Goal: Information Seeking & Learning: Learn about a topic

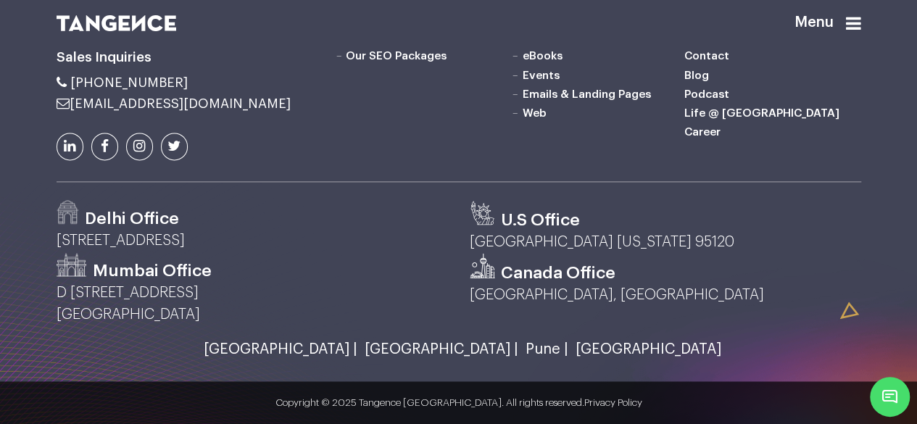
scroll to position [3869, 0]
click at [73, 144] on icon at bounding box center [70, 146] width 12 height 14
click at [145, 140] on icon at bounding box center [139, 146] width 12 height 14
click at [721, 119] on link "Life @ [GEOGRAPHIC_DATA]" at bounding box center [762, 113] width 155 height 12
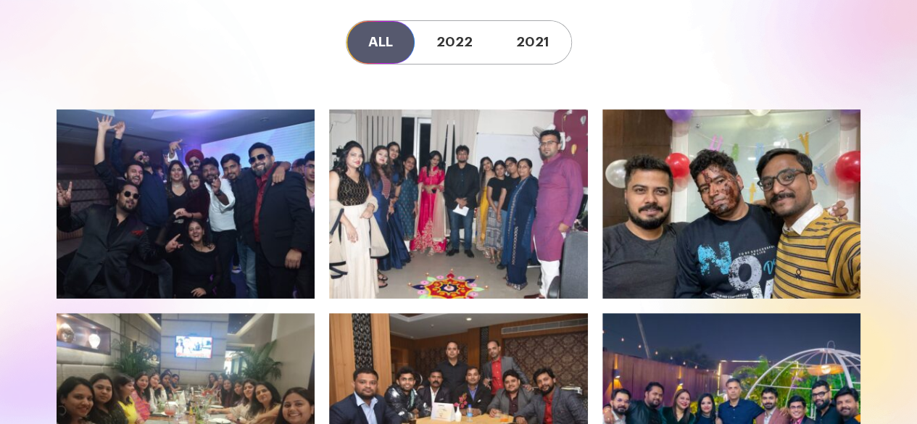
scroll to position [145, 0]
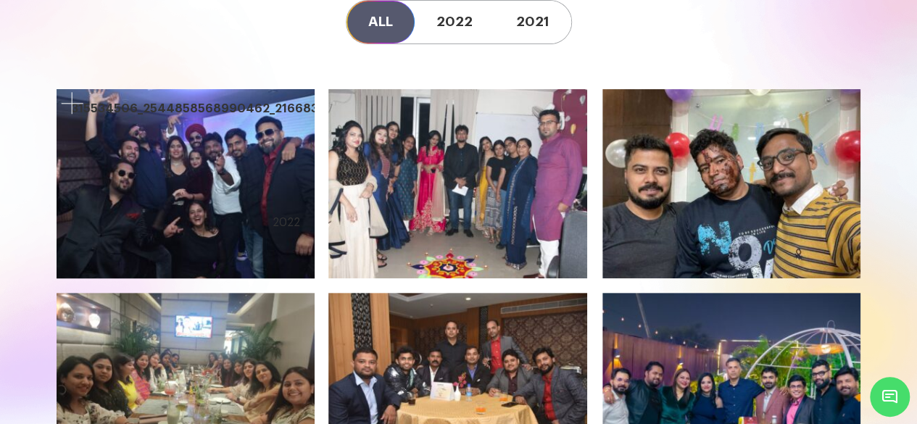
click at [224, 194] on div at bounding box center [186, 183] width 259 height 190
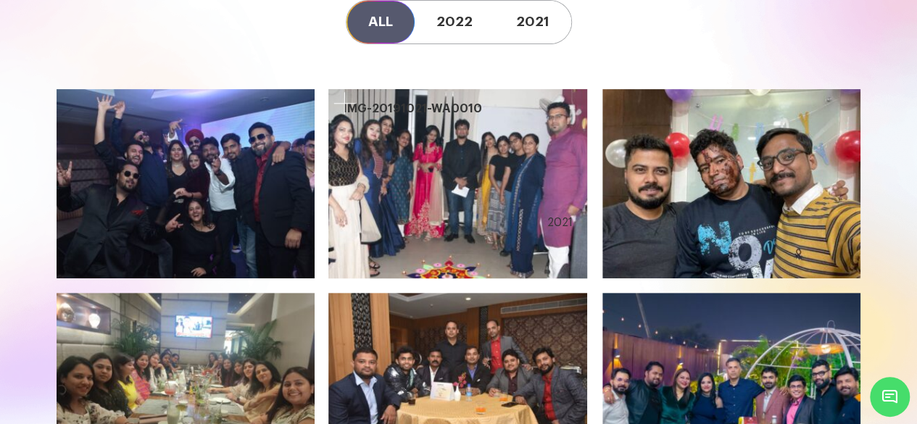
click at [416, 174] on div at bounding box center [457, 183] width 259 height 190
click at [556, 215] on div "2021" at bounding box center [559, 222] width 25 height 17
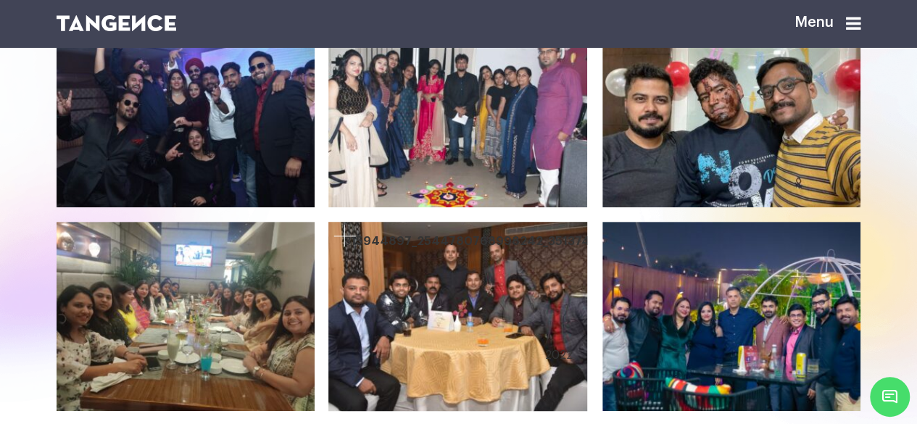
scroll to position [363, 0]
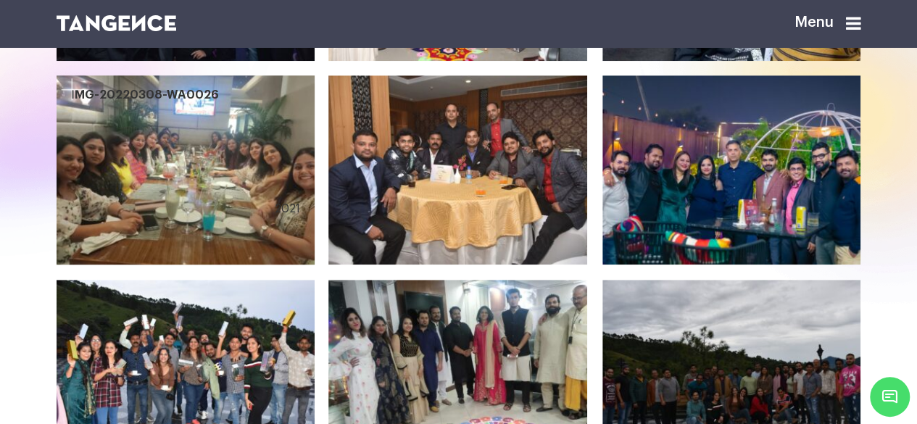
click at [183, 174] on div at bounding box center [186, 170] width 259 height 190
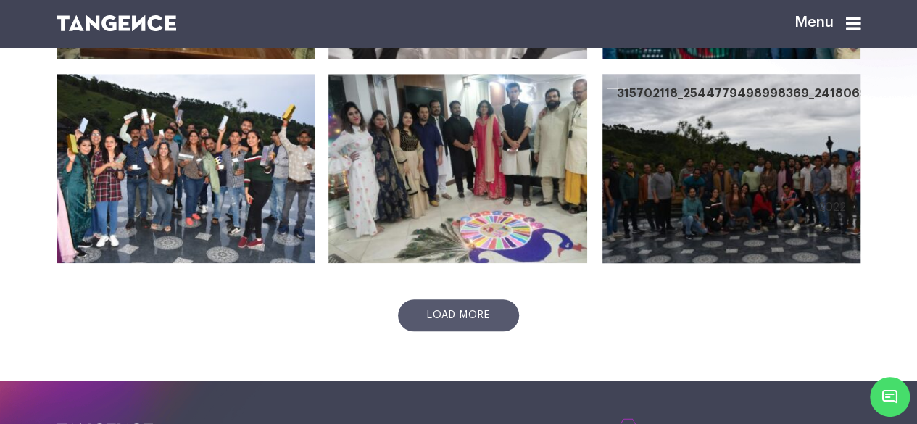
scroll to position [580, 0]
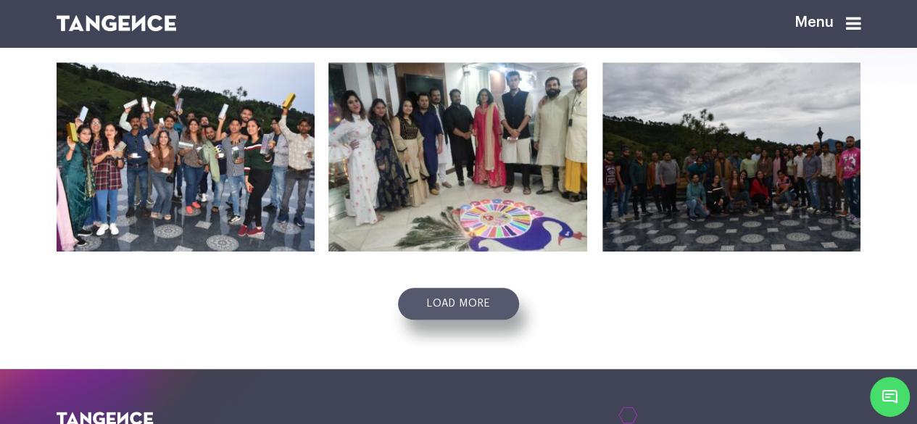
click at [487, 305] on link "Load more" at bounding box center [458, 304] width 121 height 32
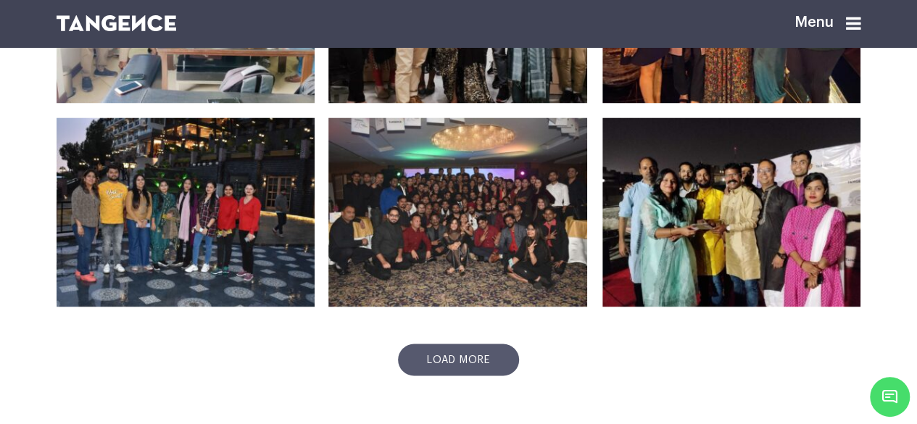
scroll to position [1160, 0]
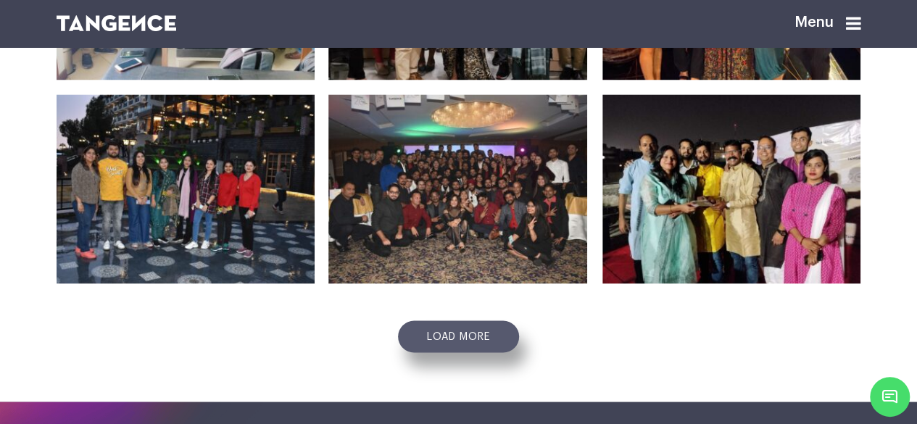
drag, startPoint x: 466, startPoint y: 331, endPoint x: 479, endPoint y: 335, distance: 13.8
click at [467, 332] on link "Load more" at bounding box center [458, 337] width 121 height 32
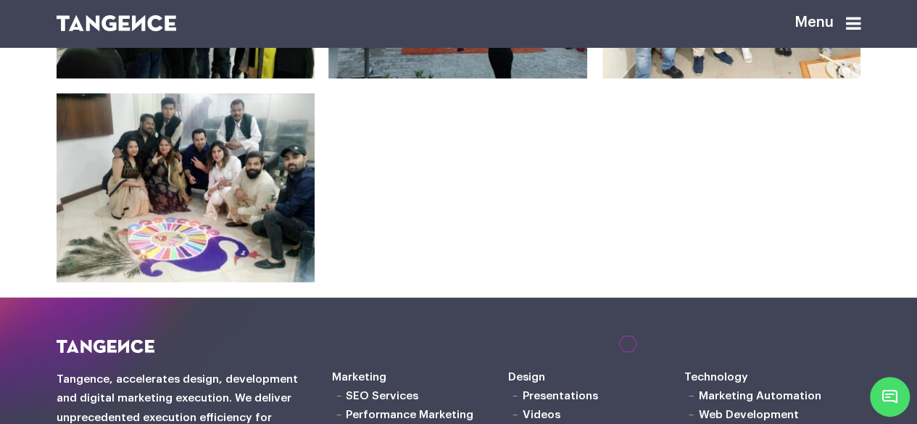
scroll to position [1423, 0]
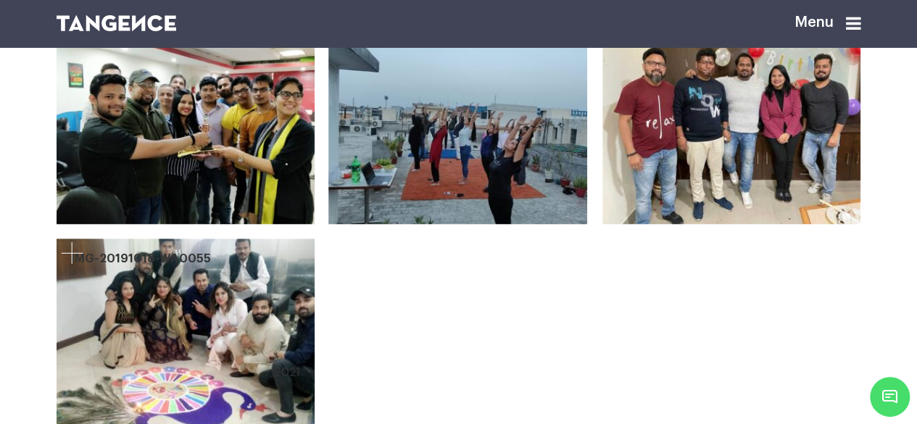
click at [76, 247] on link at bounding box center [72, 253] width 29 height 29
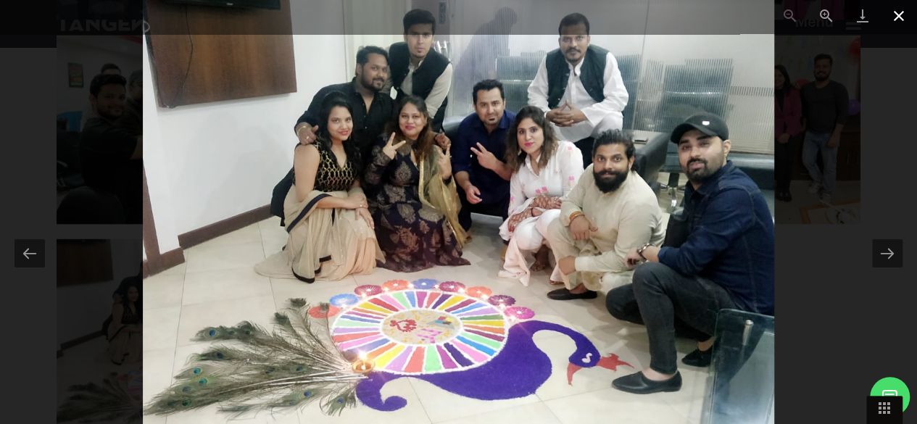
click at [898, 14] on span at bounding box center [899, 17] width 36 height 34
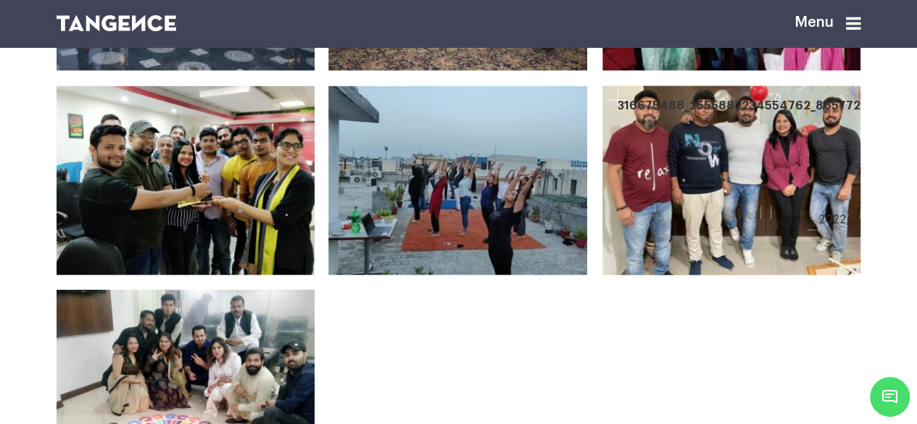
scroll to position [1351, 0]
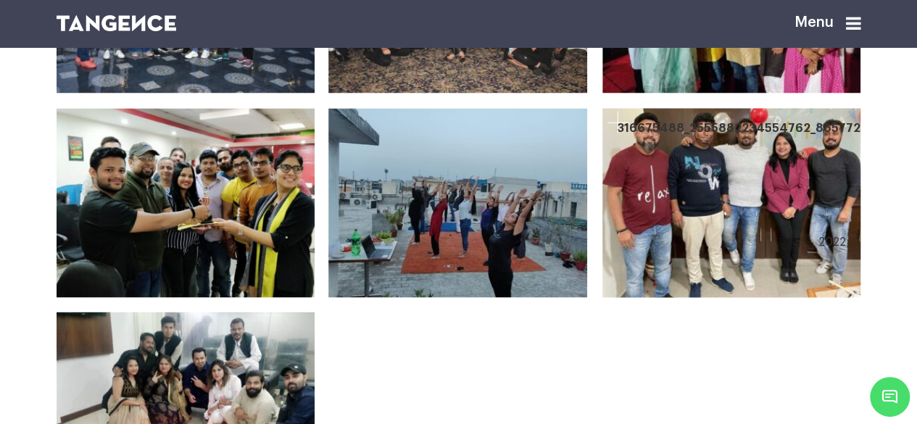
click at [621, 122] on link at bounding box center [618, 121] width 29 height 29
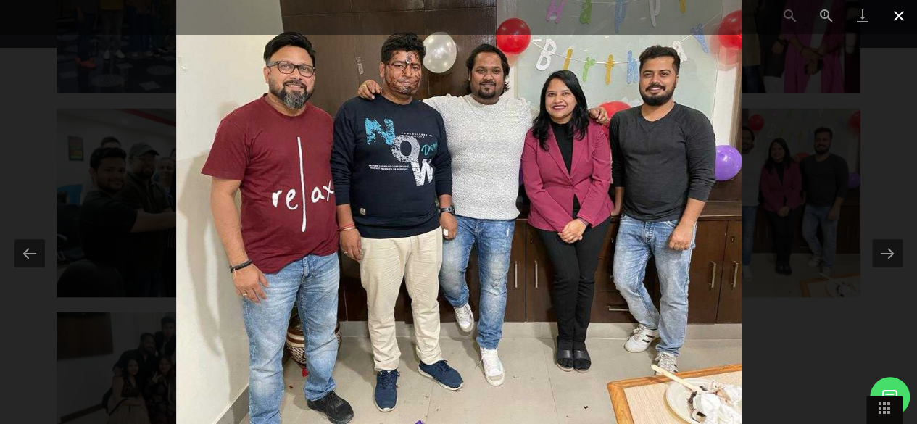
click at [898, 19] on span at bounding box center [899, 17] width 36 height 34
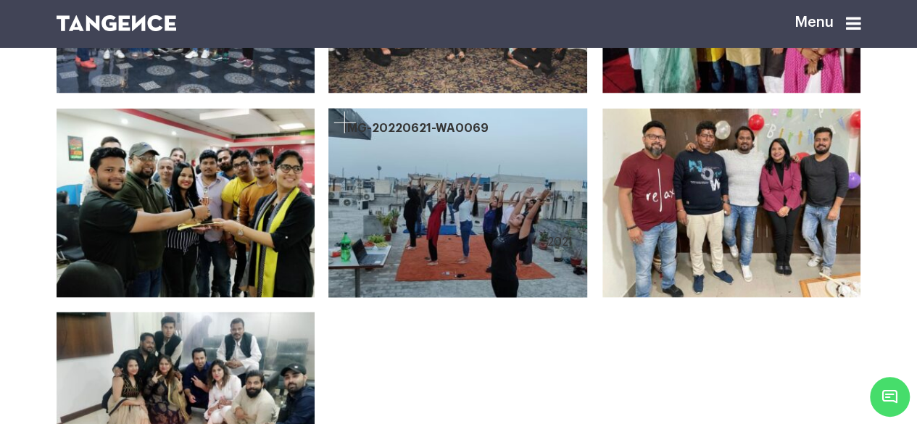
click at [339, 117] on link at bounding box center [344, 121] width 29 height 29
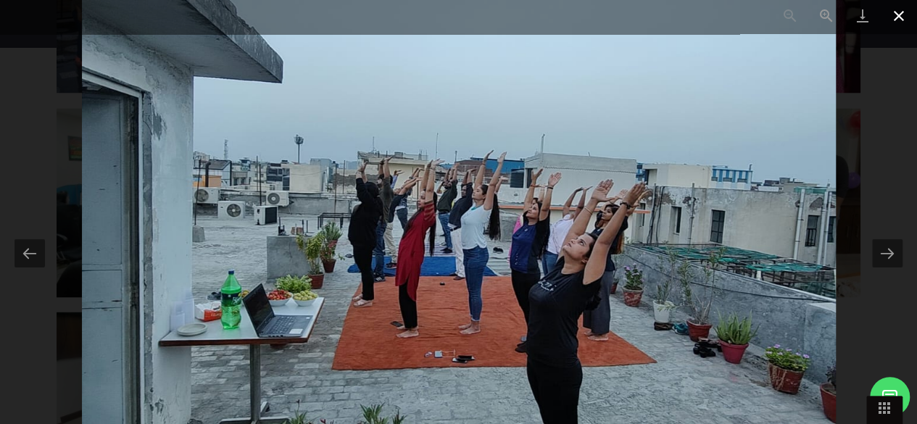
click at [901, 11] on span at bounding box center [899, 17] width 36 height 34
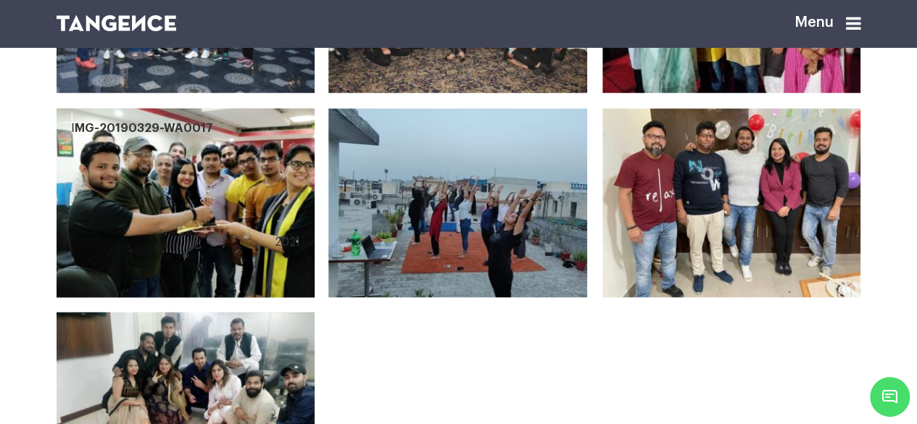
click at [74, 120] on link at bounding box center [72, 121] width 29 height 29
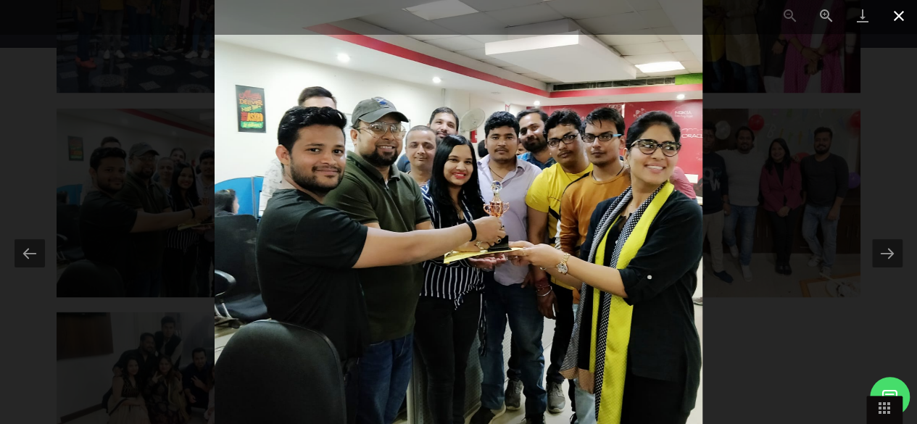
click at [898, 19] on span at bounding box center [899, 17] width 36 height 34
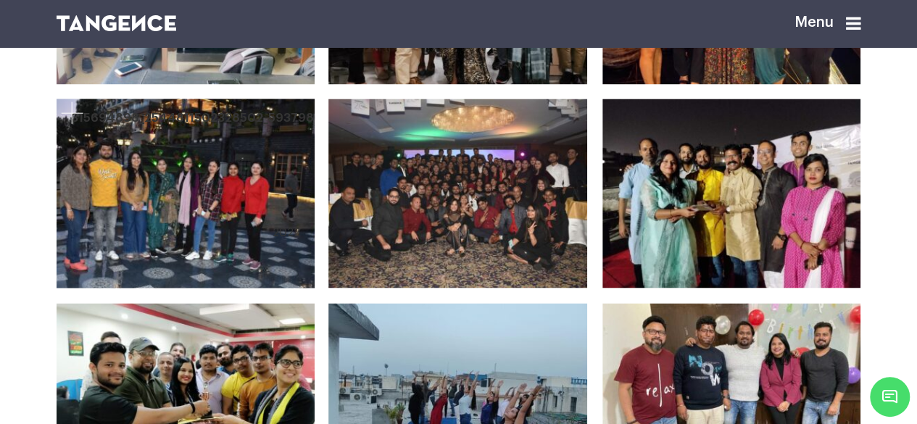
scroll to position [1133, 0]
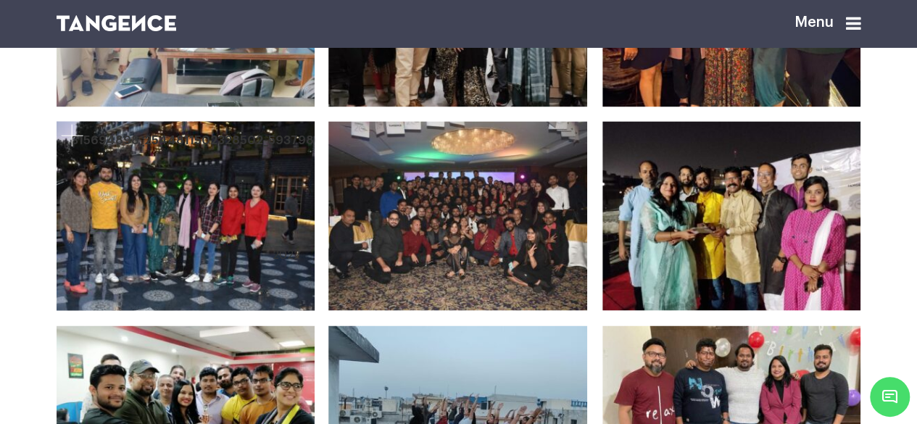
click at [65, 139] on link at bounding box center [72, 134] width 29 height 29
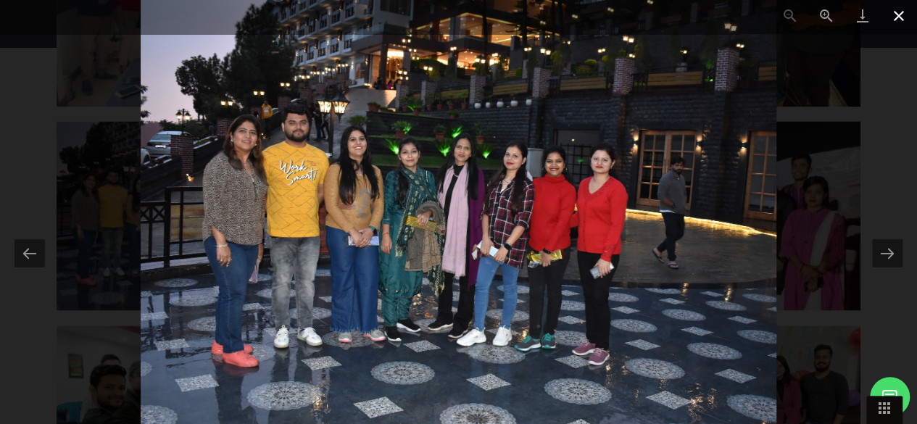
click at [909, 24] on span at bounding box center [899, 17] width 36 height 34
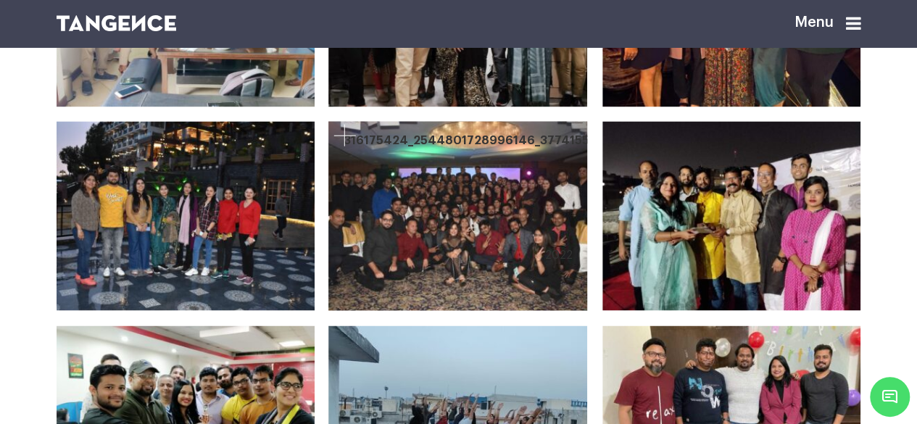
click at [347, 139] on link at bounding box center [344, 134] width 29 height 29
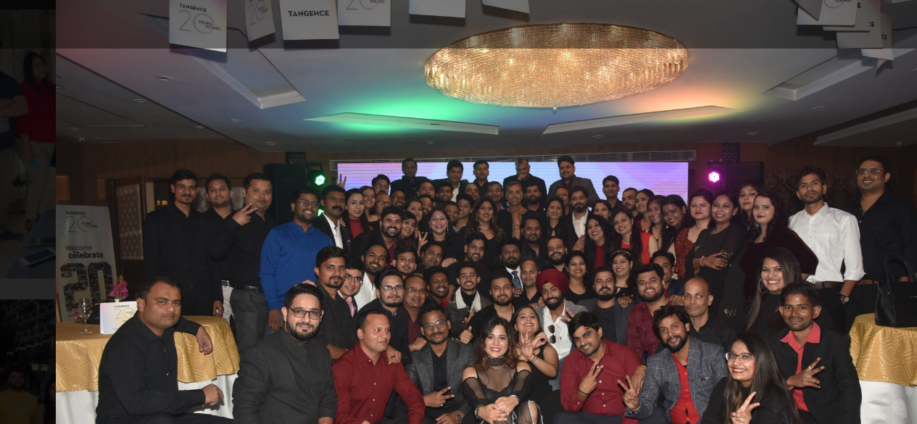
scroll to position [965, 0]
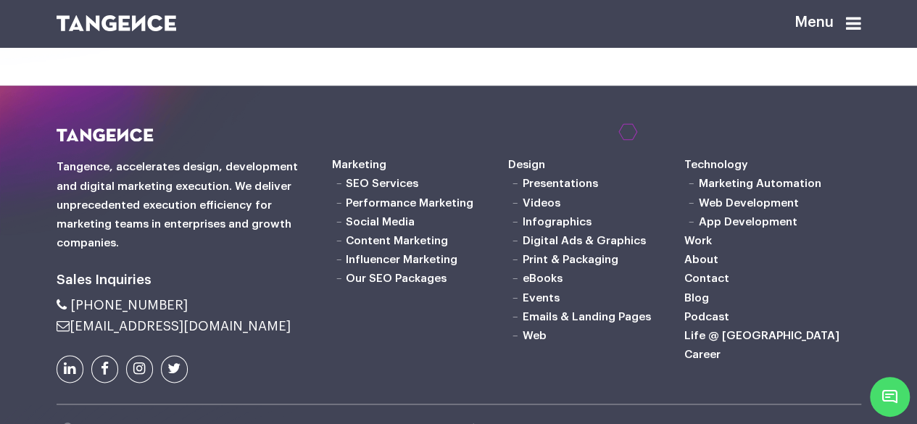
scroll to position [3827, 0]
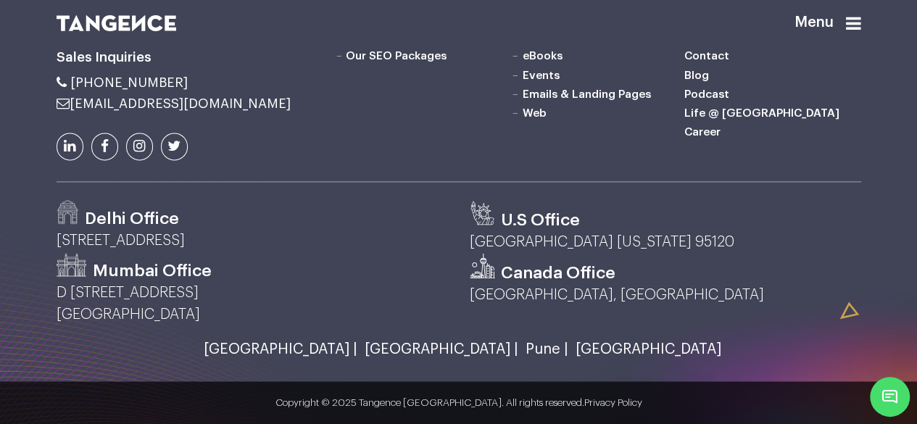
click at [711, 119] on link "Life @ [GEOGRAPHIC_DATA]" at bounding box center [762, 113] width 155 height 12
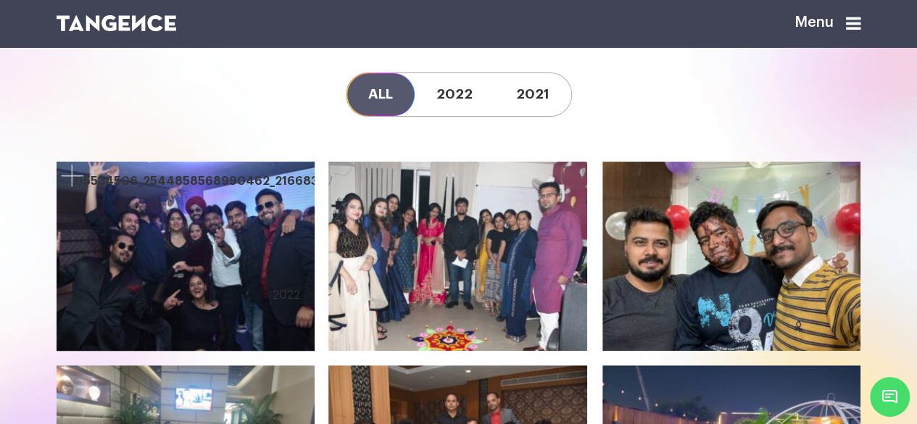
click at [74, 173] on link at bounding box center [72, 175] width 29 height 29
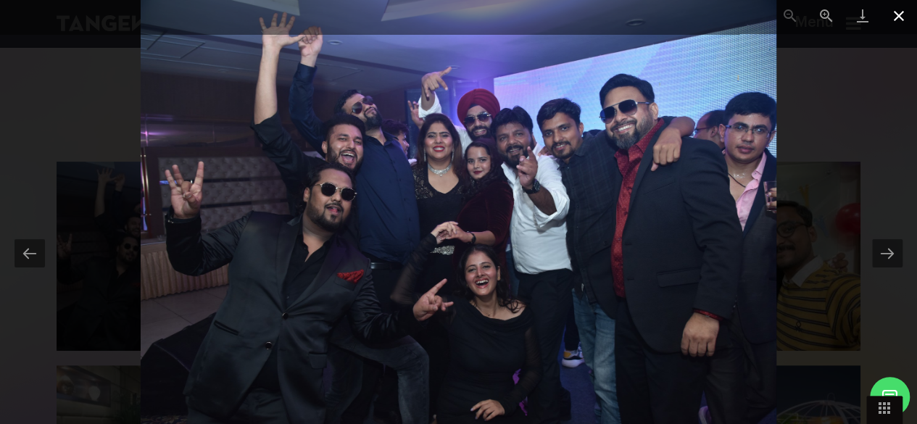
click at [908, 12] on span at bounding box center [899, 17] width 36 height 34
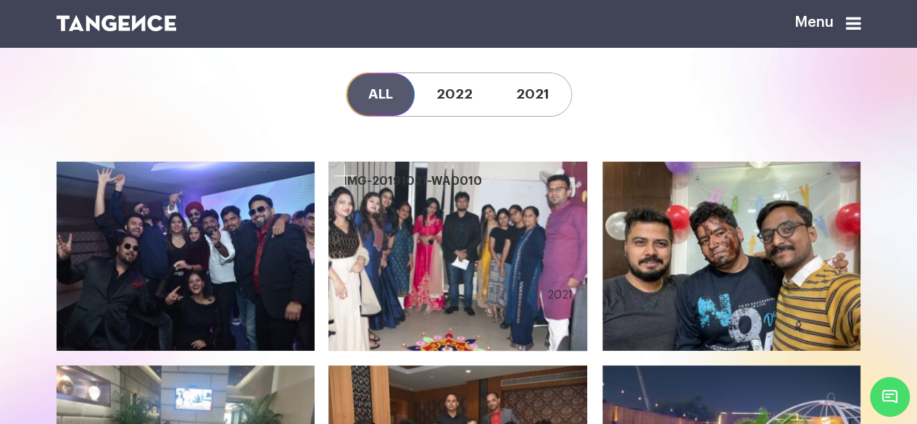
click at [342, 182] on link at bounding box center [344, 175] width 29 height 29
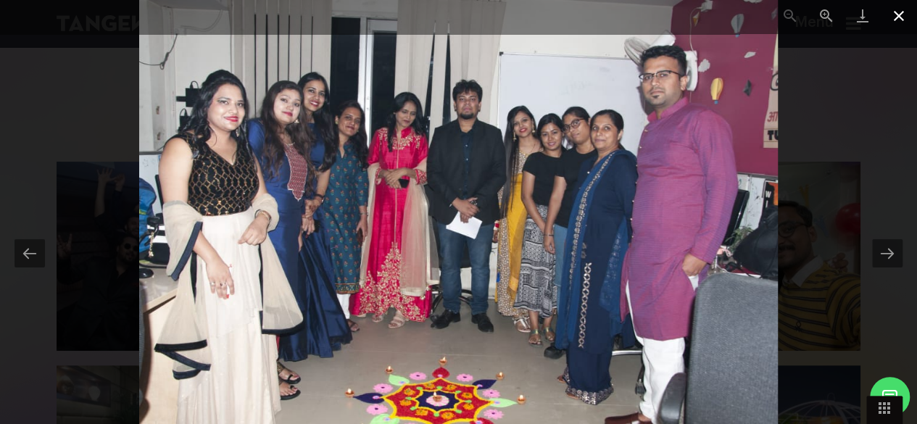
click at [896, 17] on span at bounding box center [899, 17] width 36 height 34
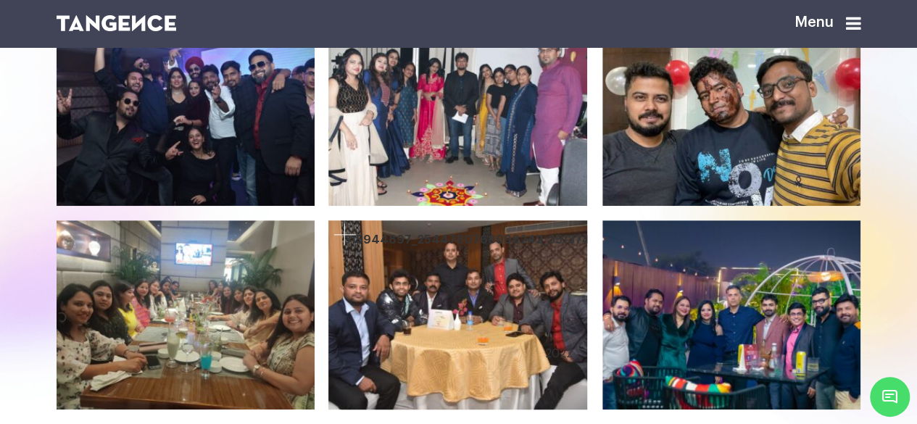
scroll to position [290, 0]
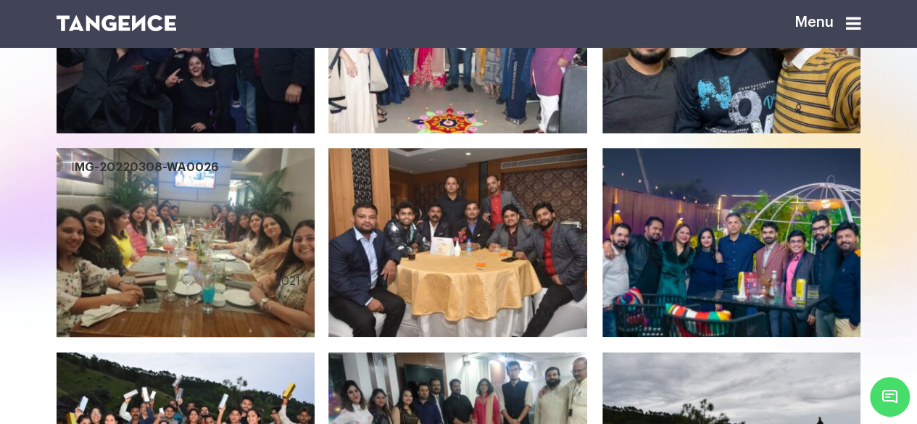
click at [69, 161] on link at bounding box center [72, 161] width 29 height 29
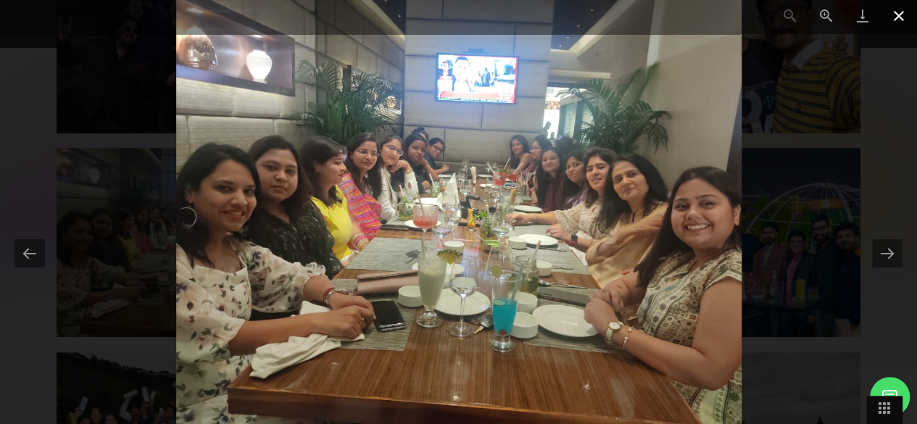
click at [895, 12] on span at bounding box center [899, 17] width 36 height 34
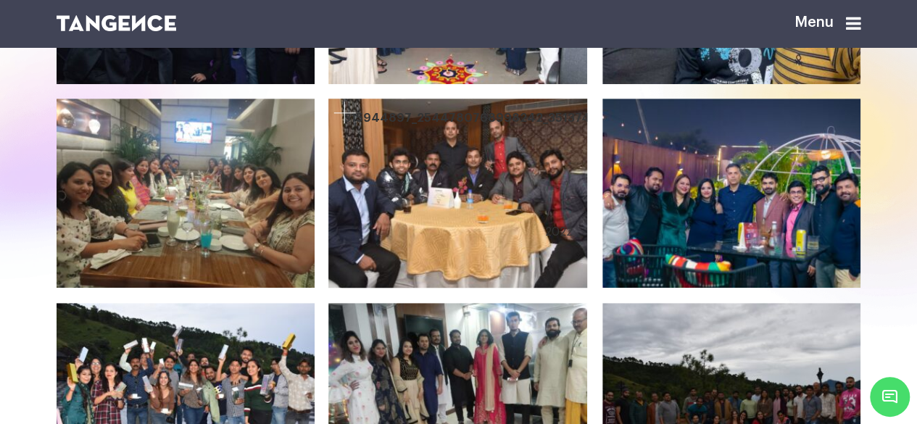
scroll to position [363, 0]
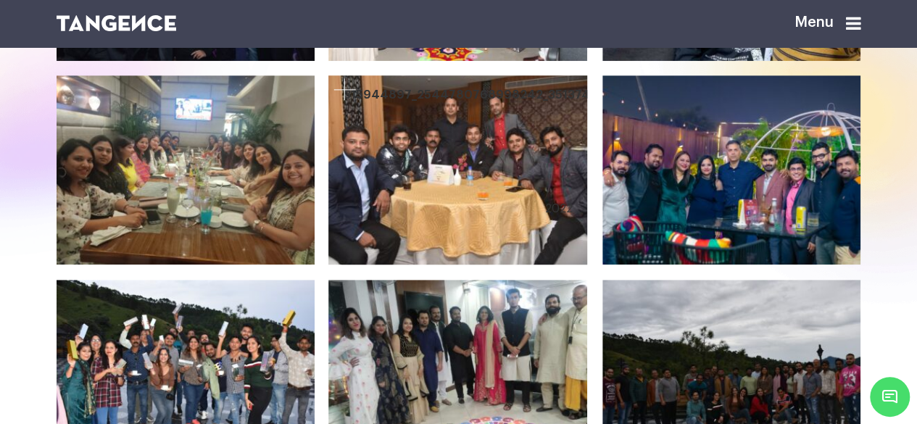
click at [473, 131] on div at bounding box center [457, 170] width 259 height 190
click at [343, 82] on link at bounding box center [344, 89] width 29 height 29
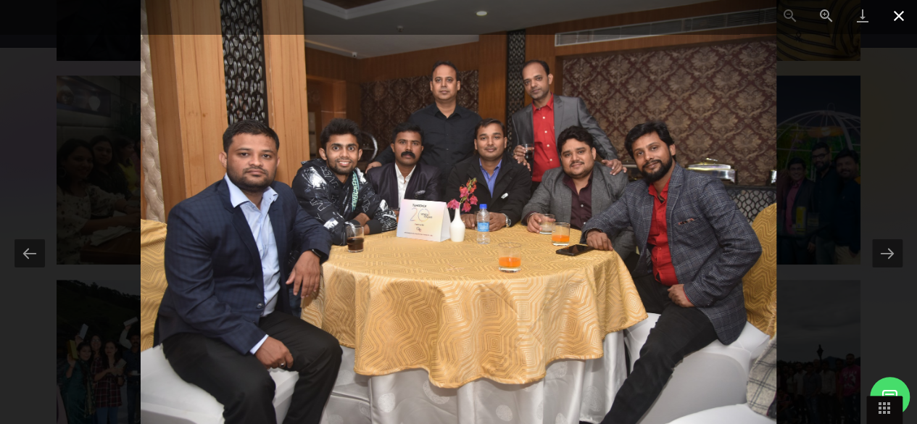
click at [897, 21] on span at bounding box center [899, 17] width 36 height 34
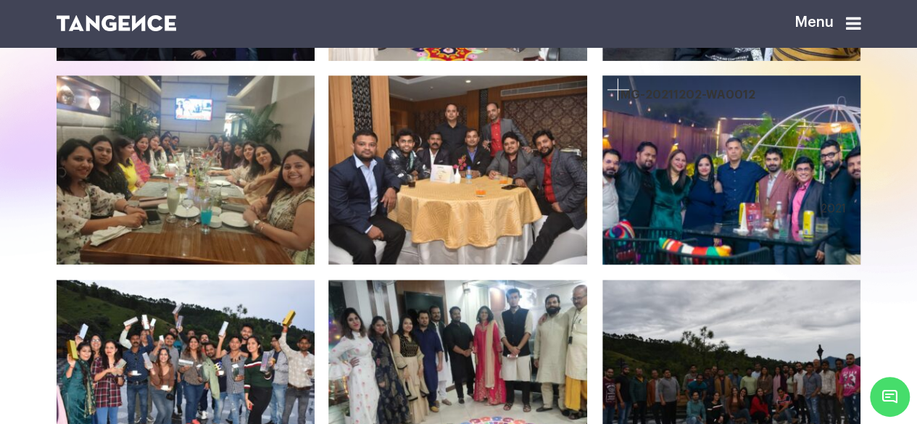
click at [615, 91] on link at bounding box center [618, 89] width 29 height 29
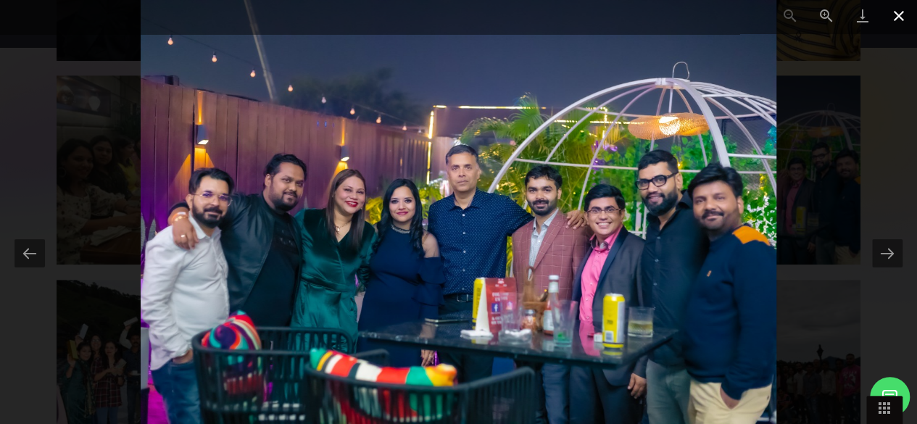
click at [896, 11] on span at bounding box center [899, 17] width 36 height 34
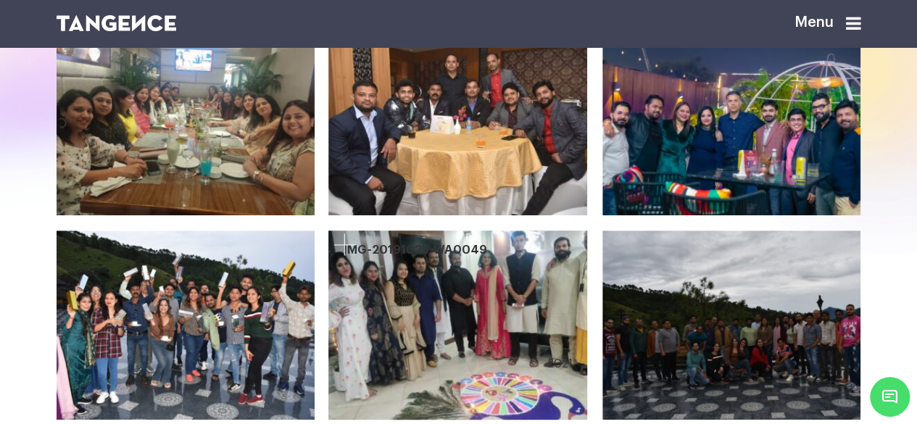
scroll to position [435, 0]
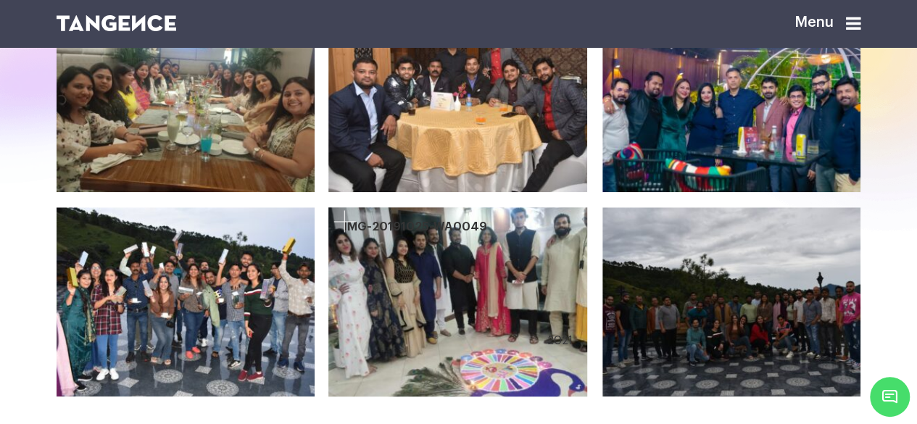
click at [341, 223] on link at bounding box center [344, 221] width 29 height 29
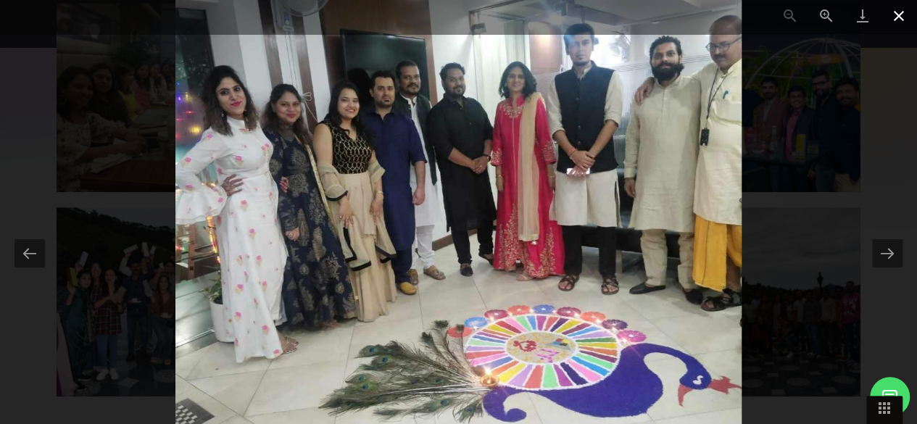
click at [902, 12] on span at bounding box center [899, 17] width 36 height 34
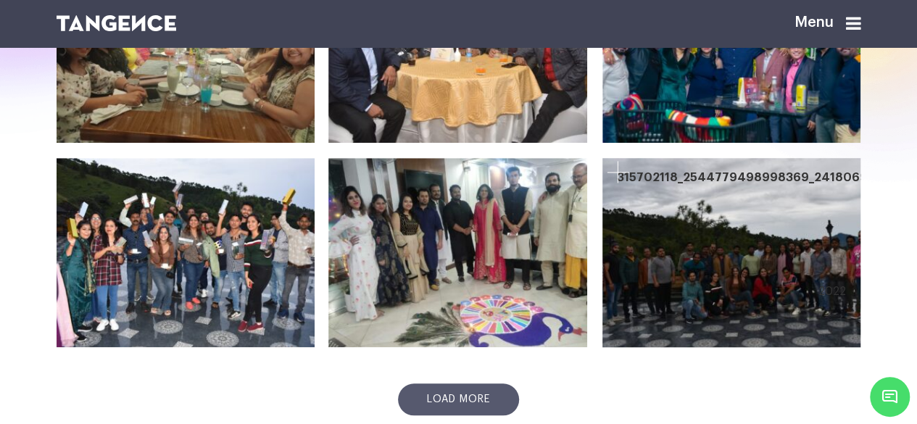
scroll to position [508, 0]
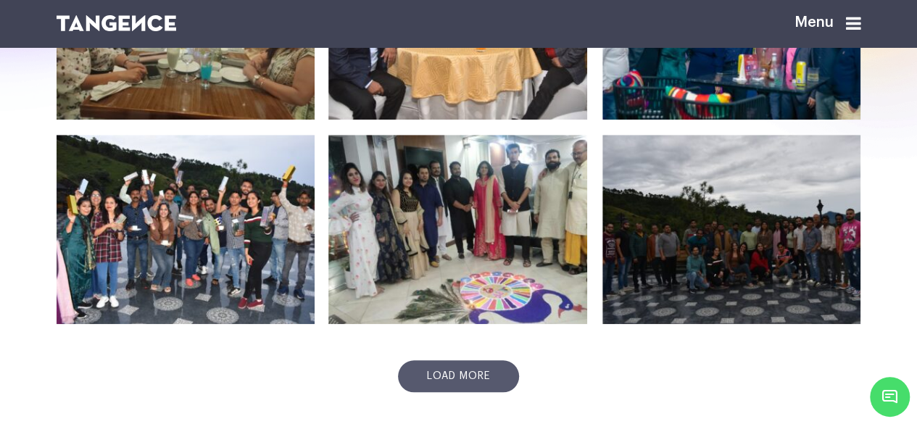
click at [613, 131] on div "IMG-20211202-WA0012 2021" at bounding box center [731, 32] width 273 height 204
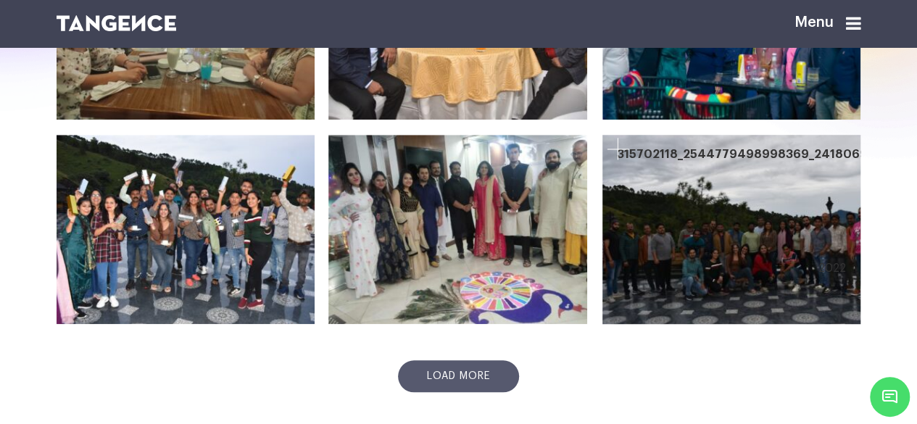
click at [621, 146] on link at bounding box center [618, 148] width 29 height 29
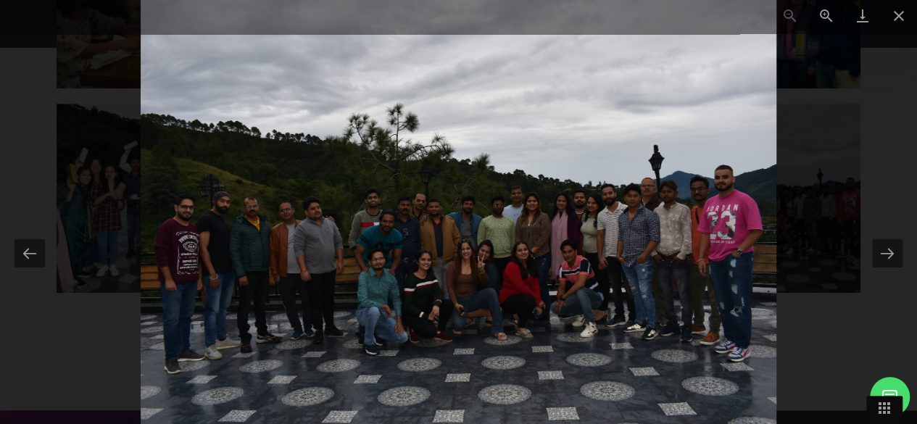
scroll to position [550, 0]
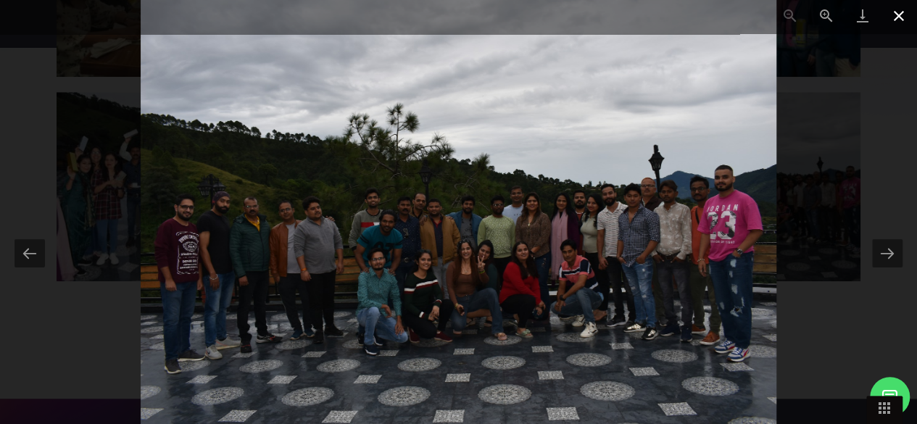
click at [896, 17] on span at bounding box center [899, 17] width 36 height 34
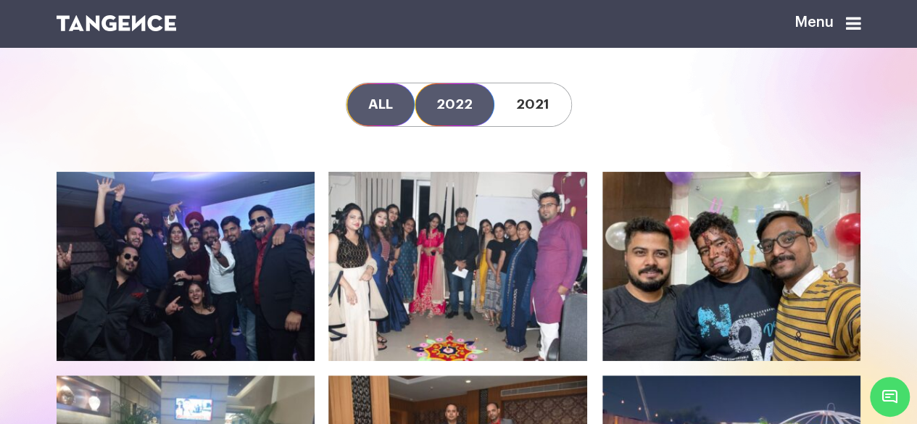
scroll to position [0, 0]
